Goal: Find specific page/section: Find specific page/section

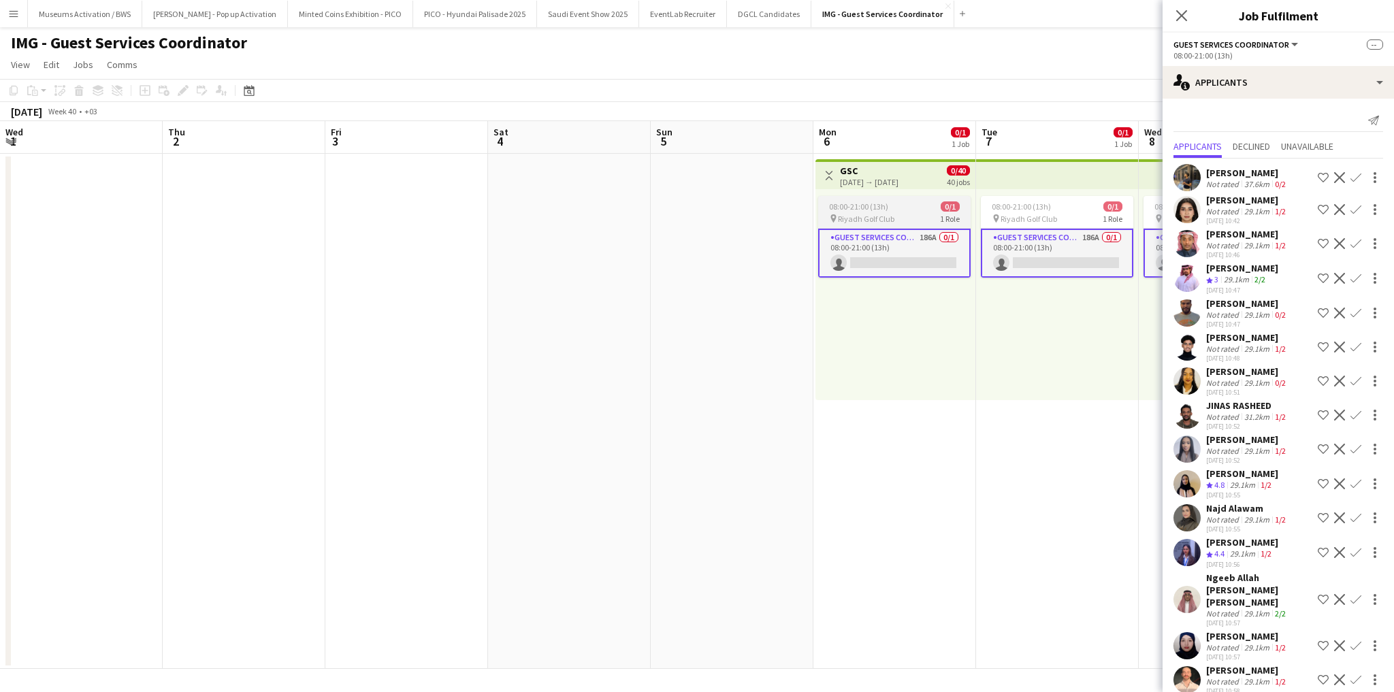
scroll to position [5744, 0]
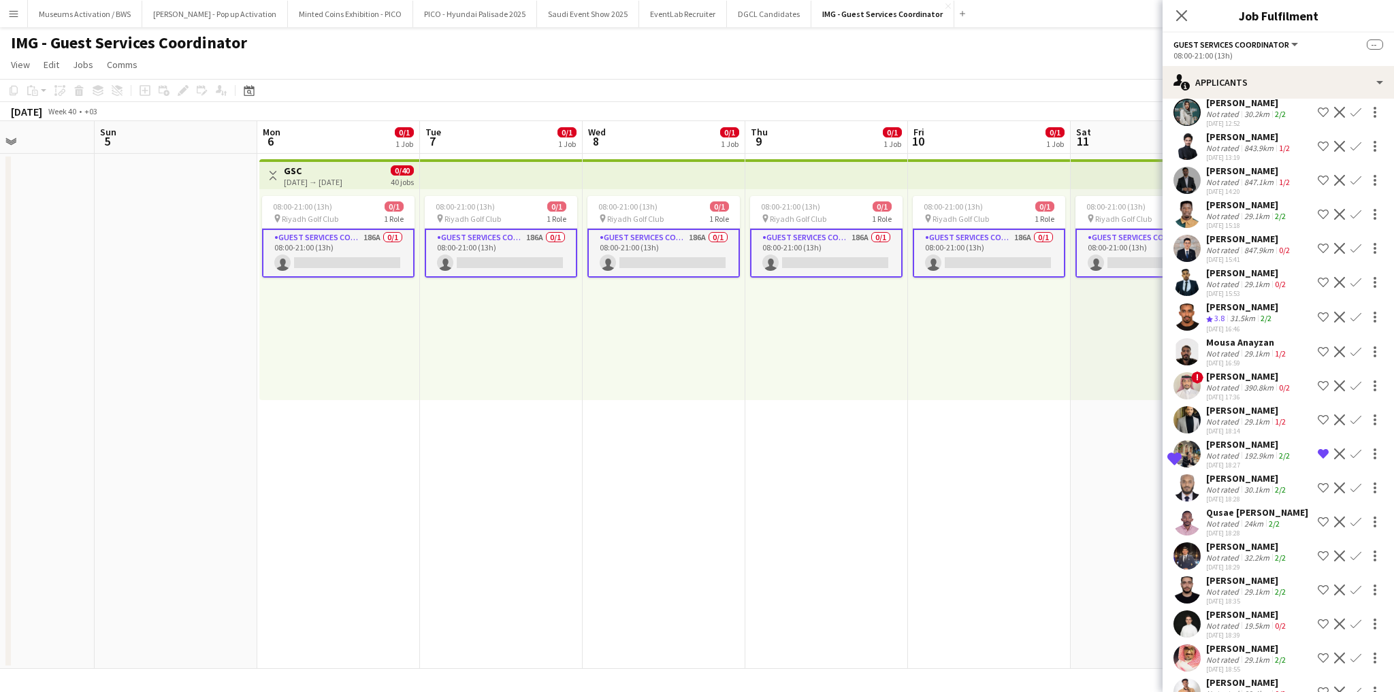
click at [240, 212] on app-date-cell at bounding box center [176, 411] width 163 height 515
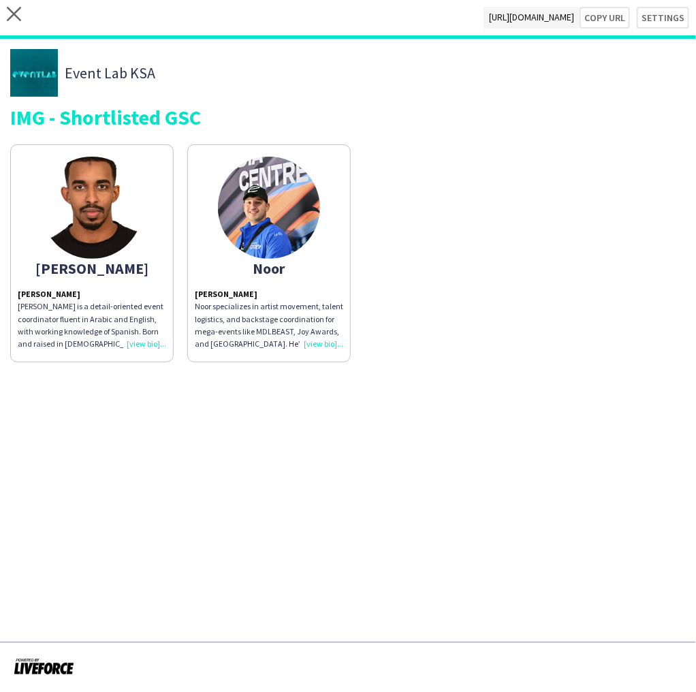
click at [422, 298] on div "Abdulrhman Abdulrhman Ali Abdulrahman is a detail-oriented event coordinator fl…" at bounding box center [347, 250] width 675 height 225
